Goal: Task Accomplishment & Management: Manage account settings

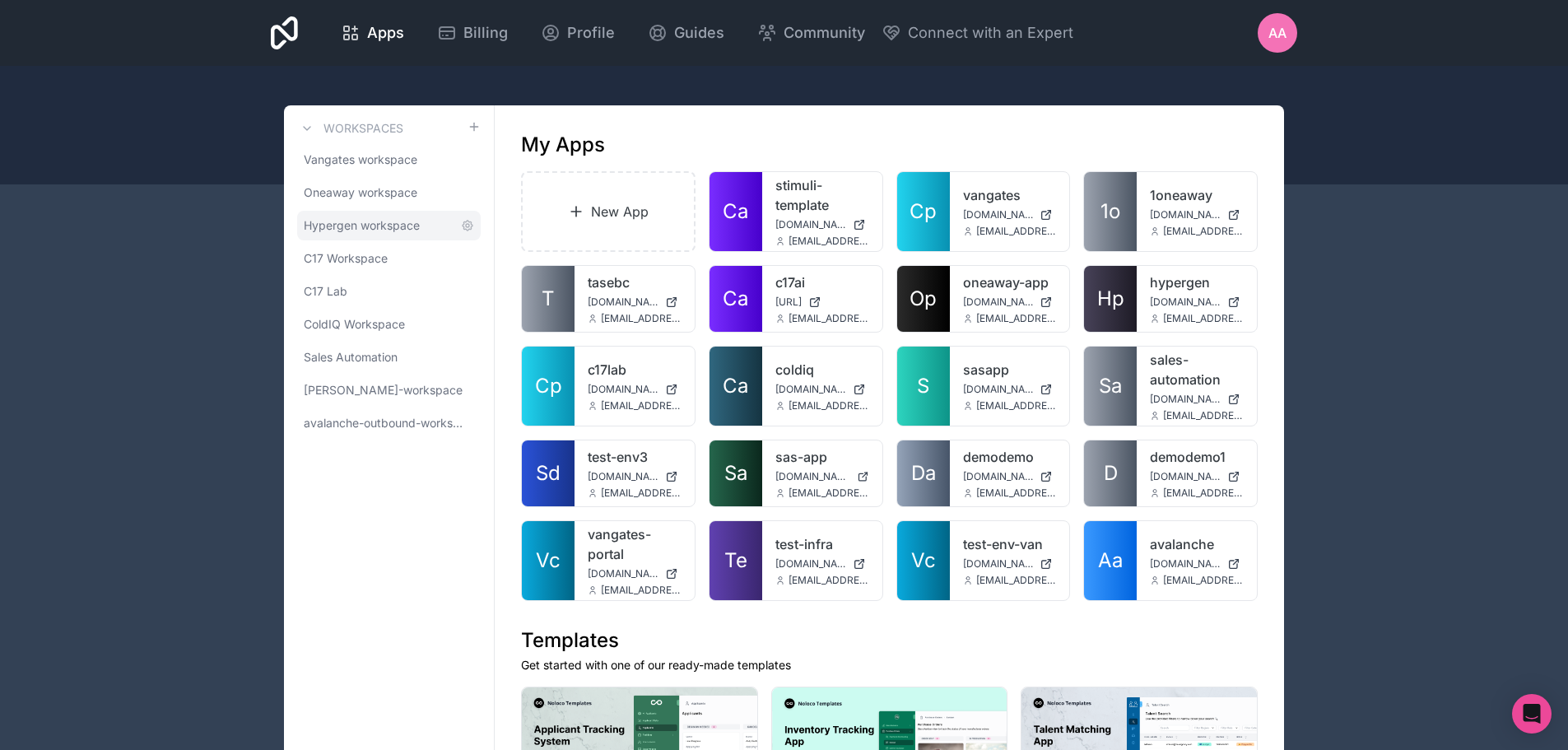
click at [369, 230] on span "Hypergen workspace" at bounding box center [362, 226] width 116 height 16
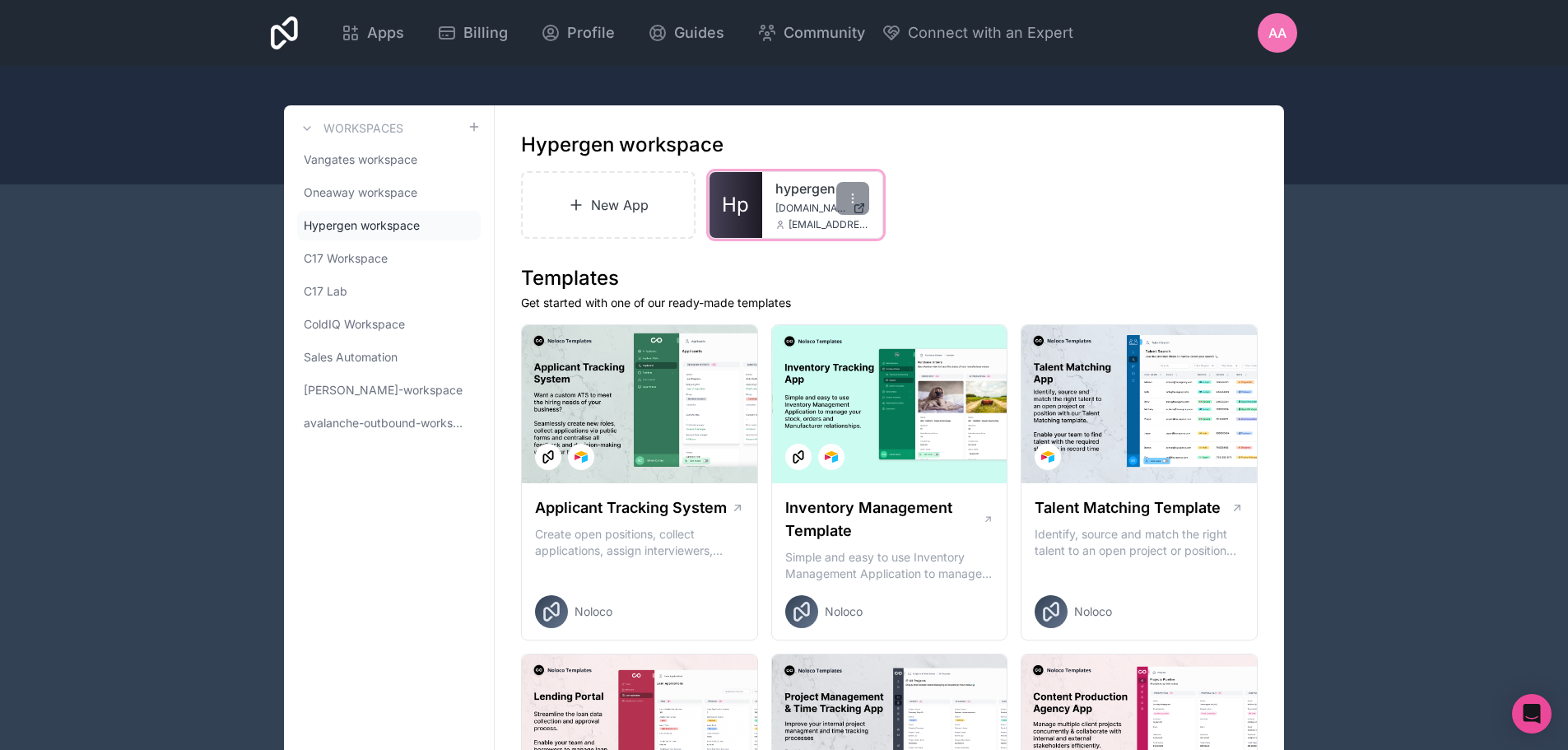
click at [749, 202] on span "Hp" at bounding box center [735, 205] width 27 height 26
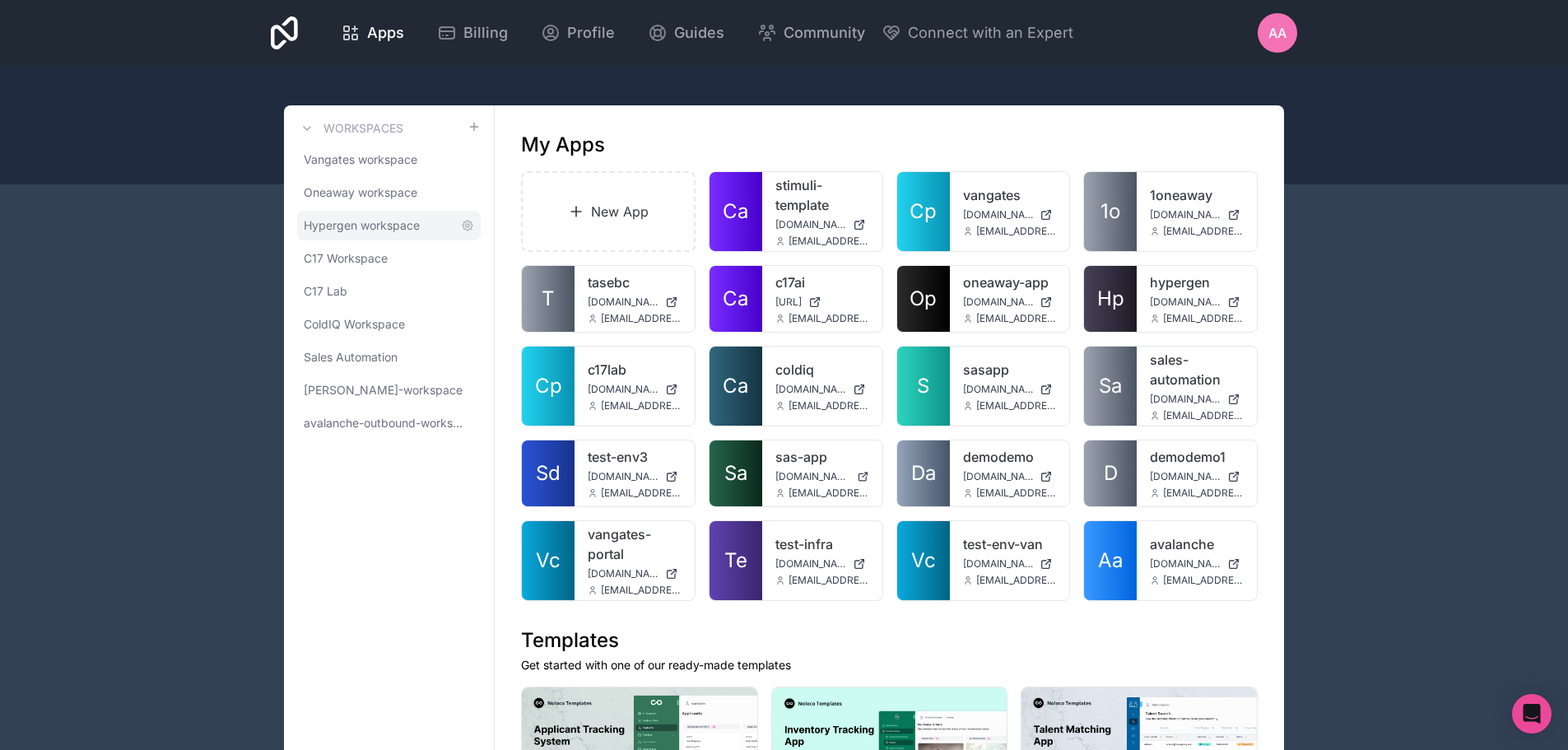
click at [351, 230] on span "Hypergen workspace" at bounding box center [362, 226] width 116 height 16
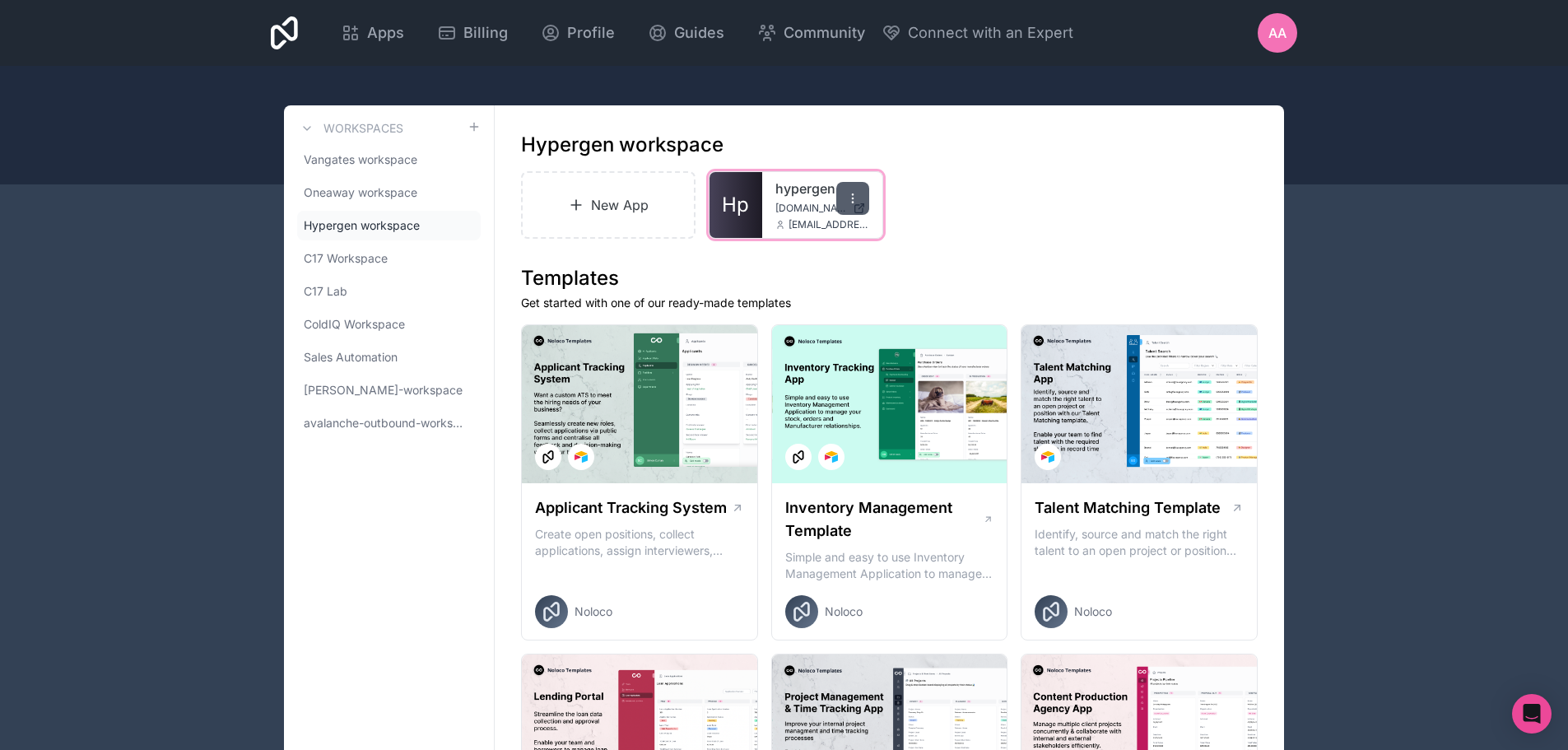
click at [842, 200] on div at bounding box center [853, 199] width 33 height 33
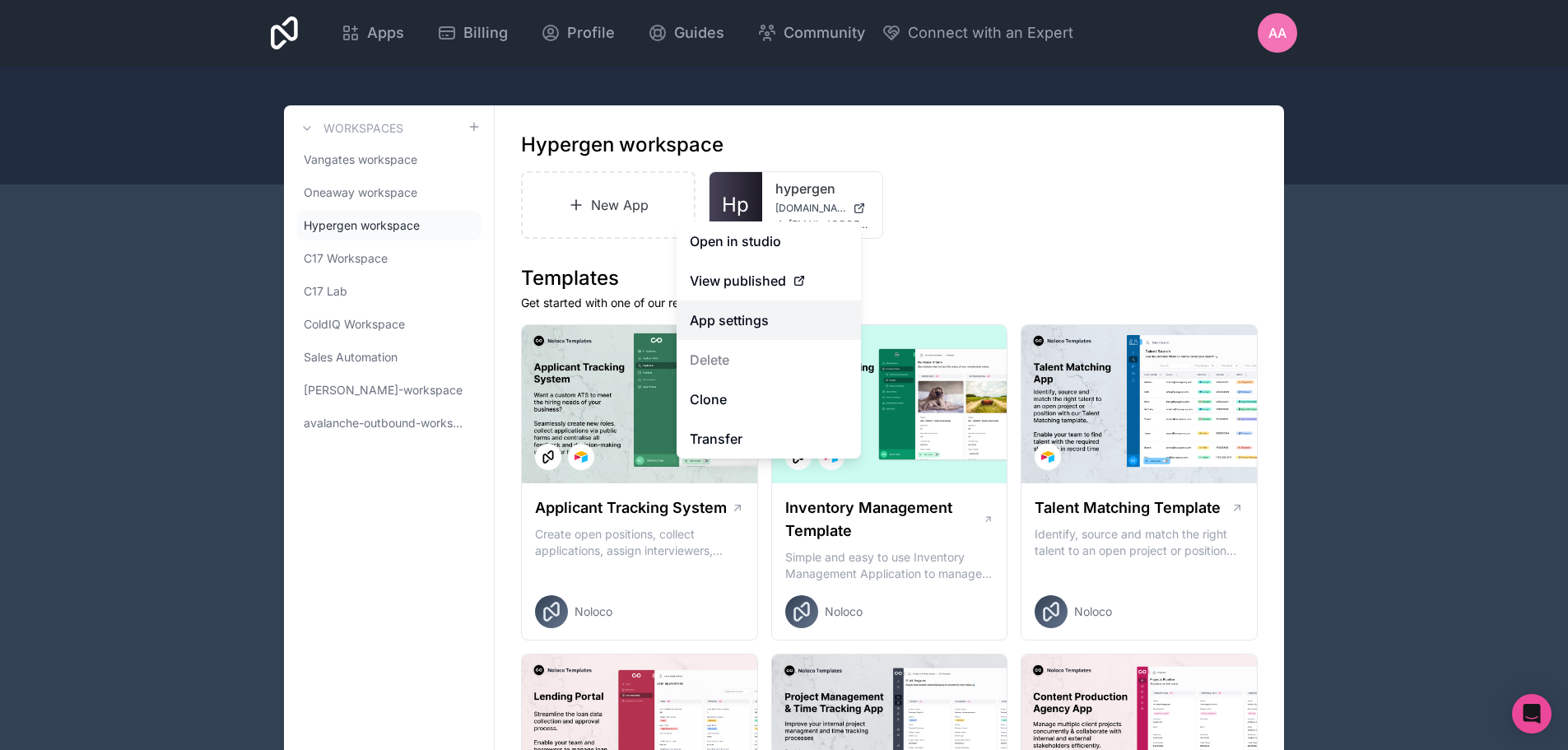
click at [746, 327] on link "App settings" at bounding box center [769, 321] width 185 height 40
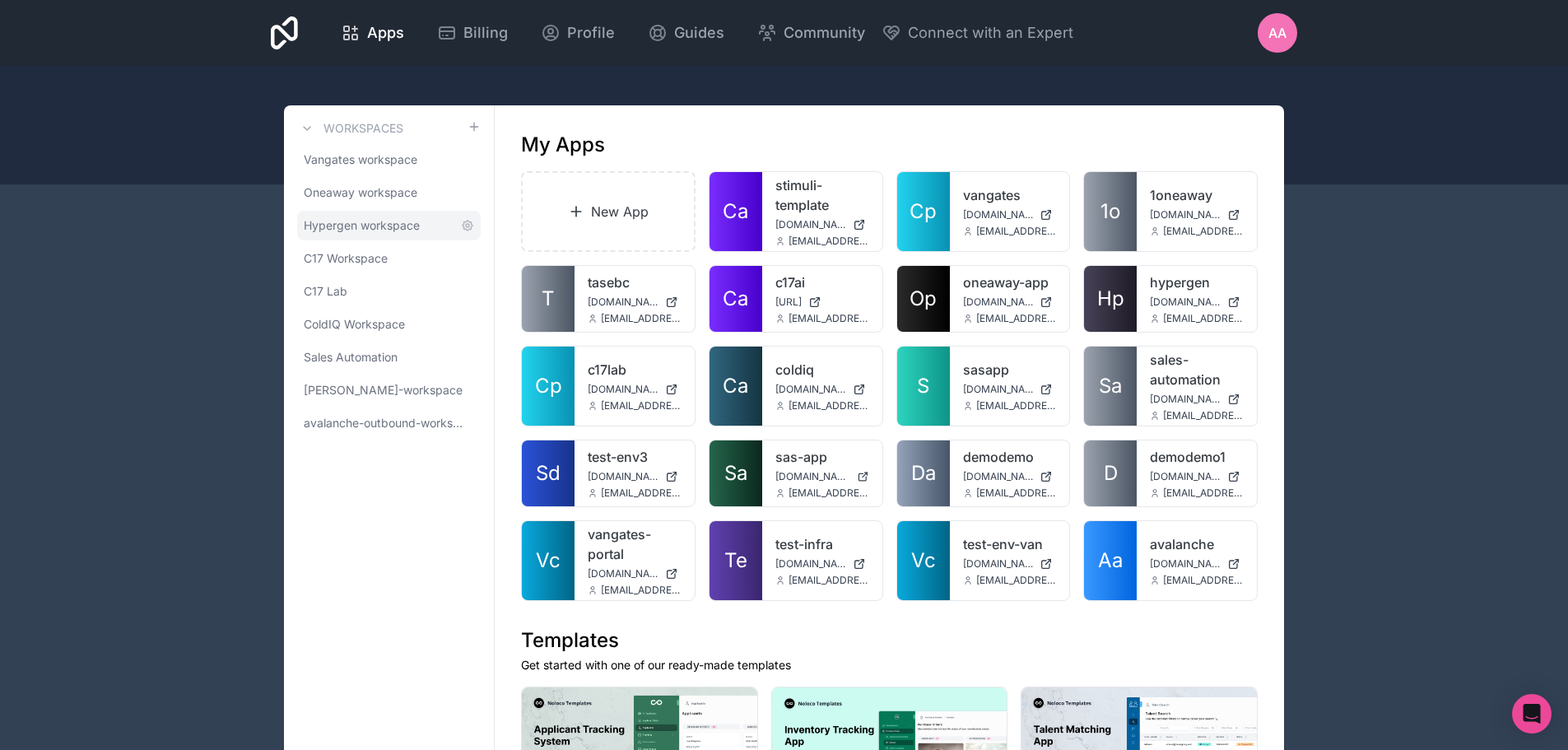
click at [366, 230] on span "Hypergen workspace" at bounding box center [362, 226] width 116 height 16
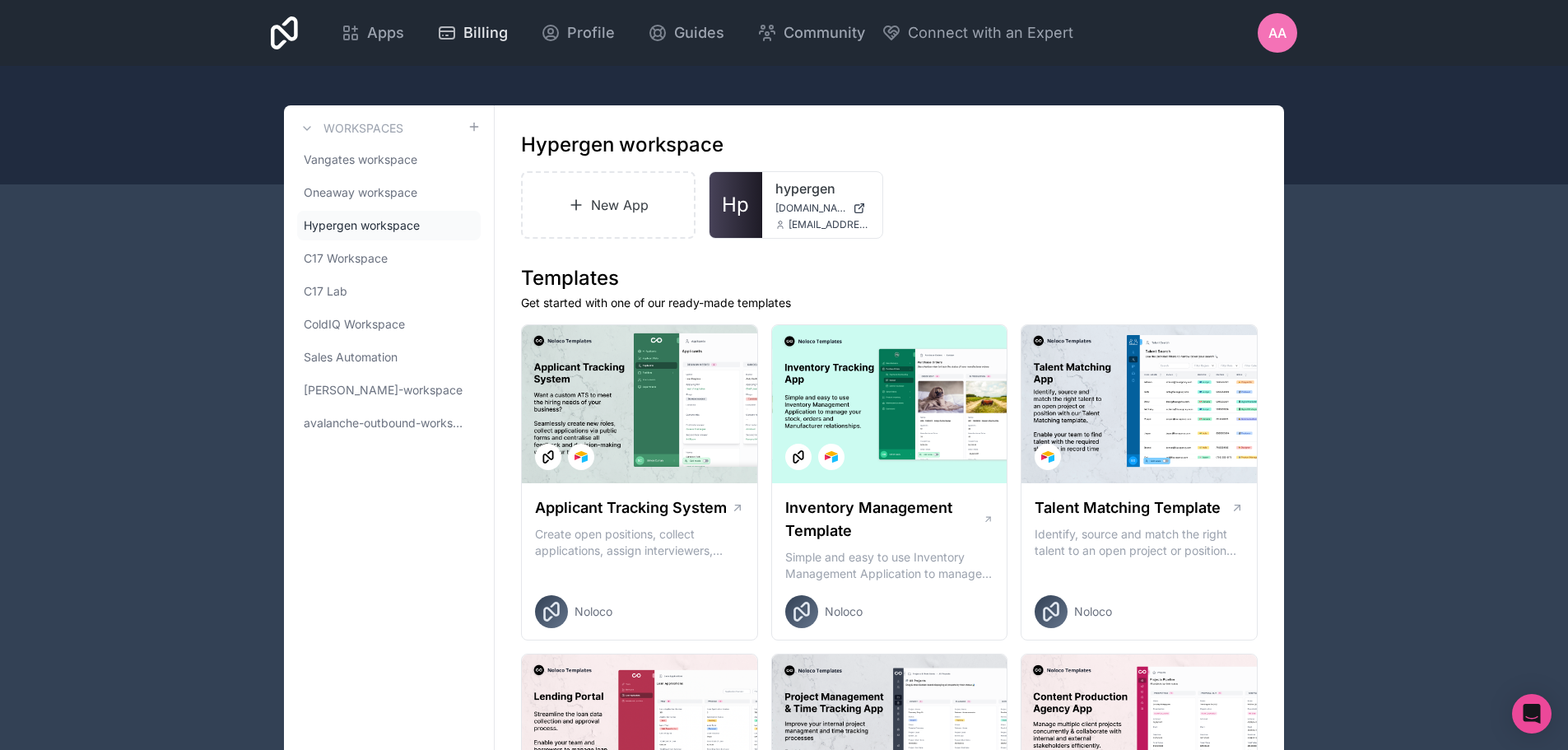
click at [494, 26] on span "Billing" at bounding box center [485, 33] width 44 height 23
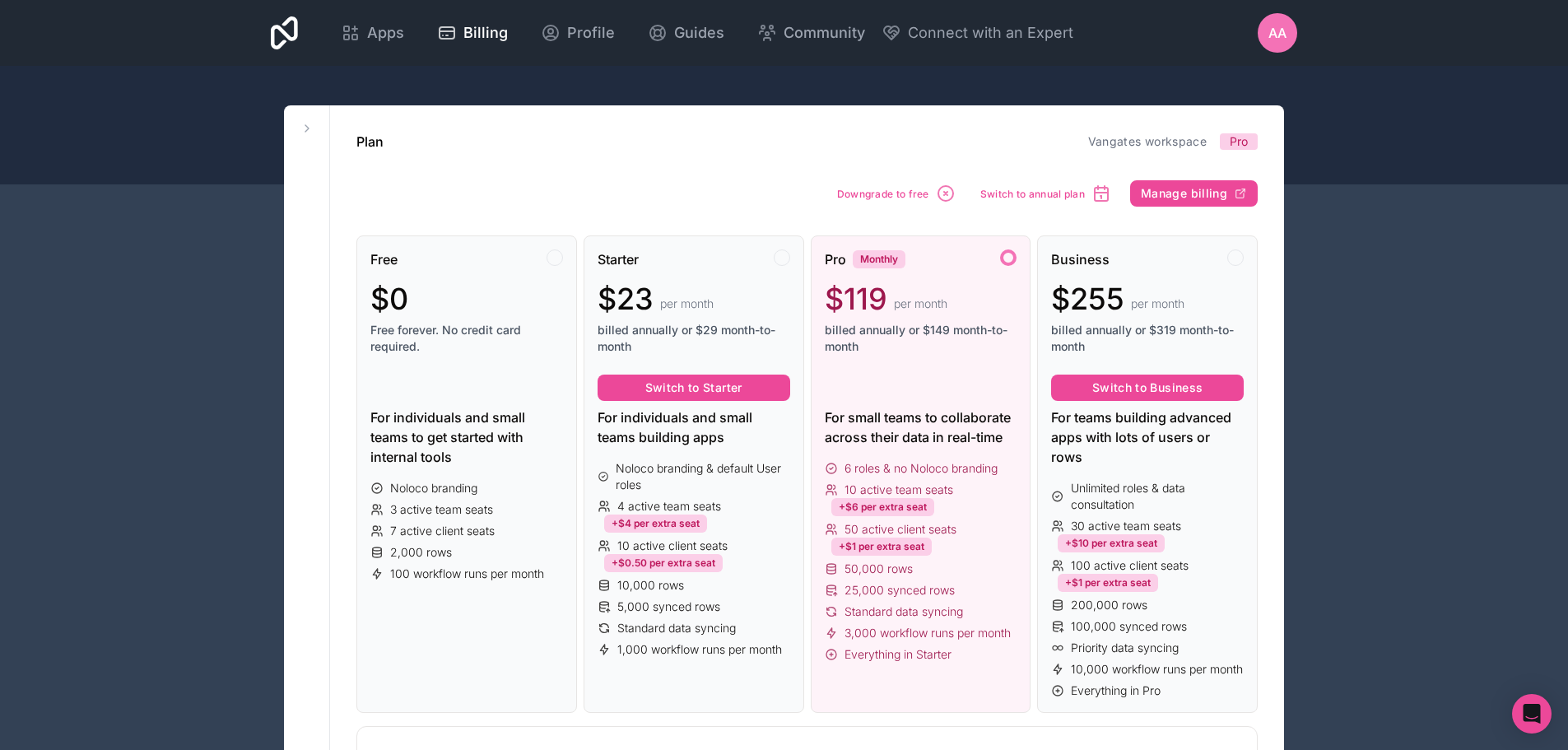
click at [302, 129] on icon at bounding box center [307, 129] width 13 height 13
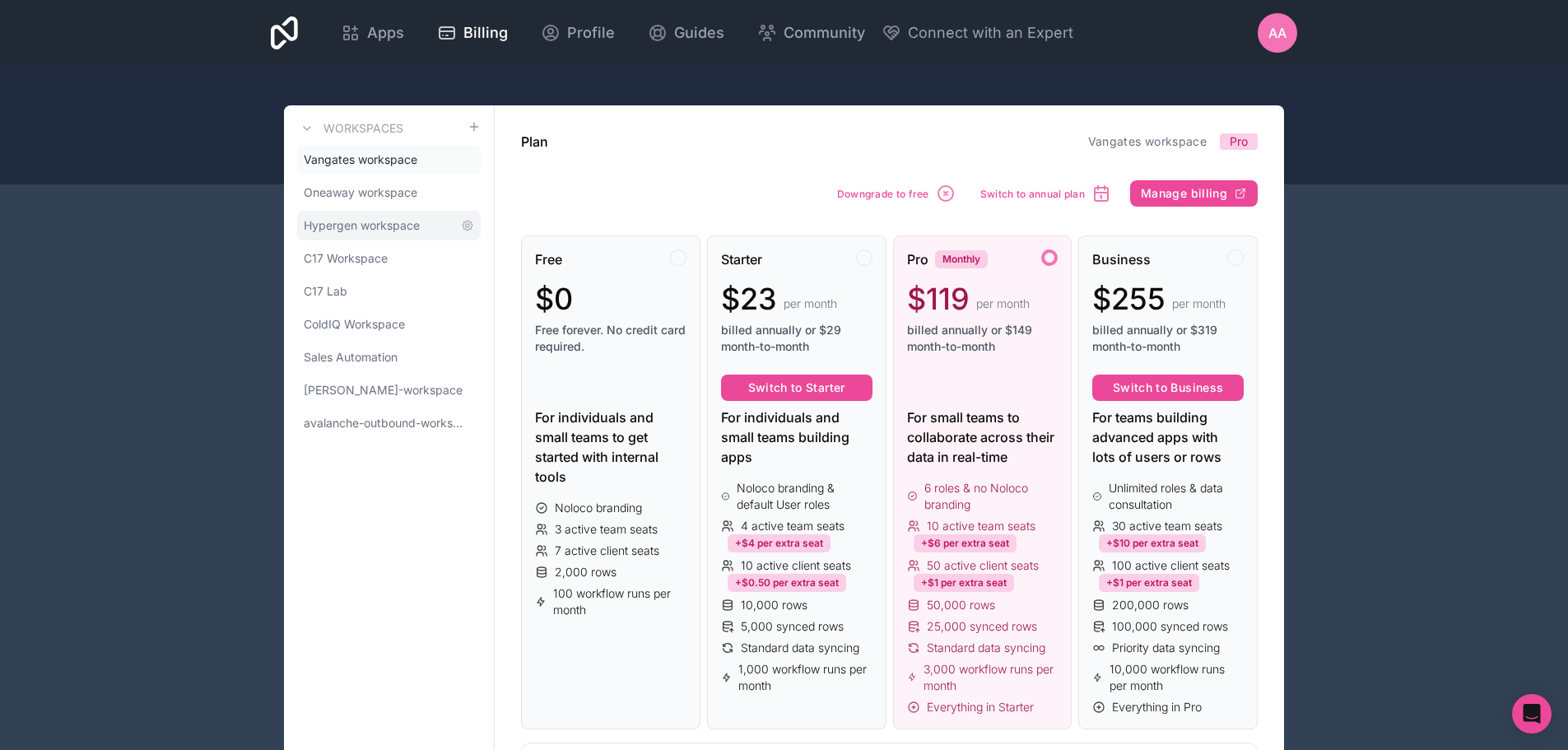
click at [348, 228] on span "Hypergen workspace" at bounding box center [362, 226] width 116 height 16
